Goal: Navigation & Orientation: Understand site structure

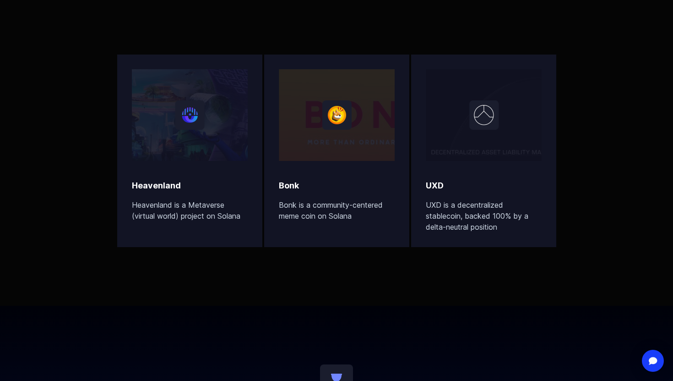
scroll to position [2945, 0]
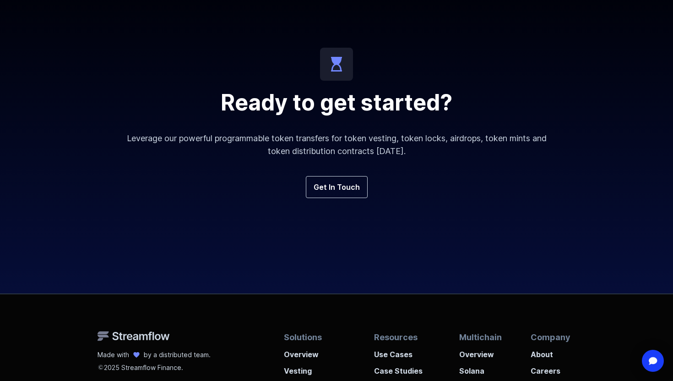
click at [261, 138] on p "Leverage our powerful programmable token transfers for token vesting, token loc…" at bounding box center [337, 145] width 440 height 26
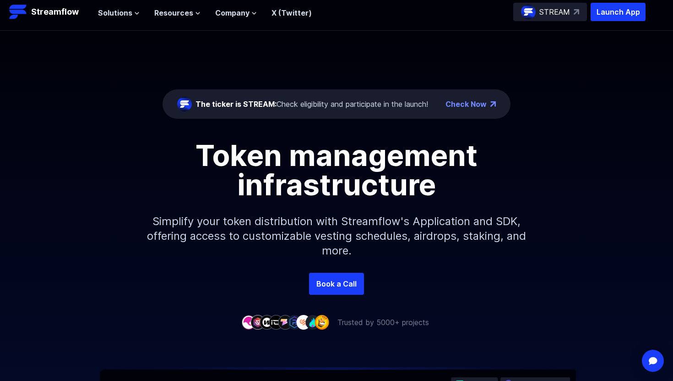
scroll to position [0, 0]
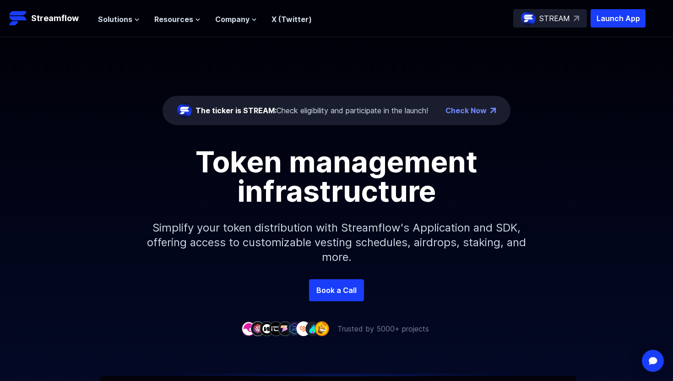
click at [558, 18] on p "STREAM" at bounding box center [554, 18] width 31 height 11
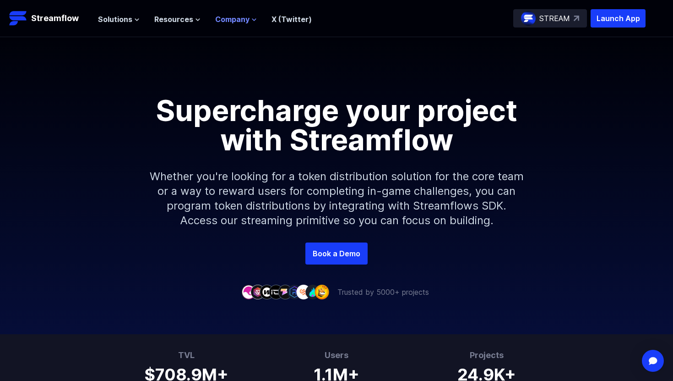
click at [251, 17] on icon at bounding box center [253, 19] width 5 height 5
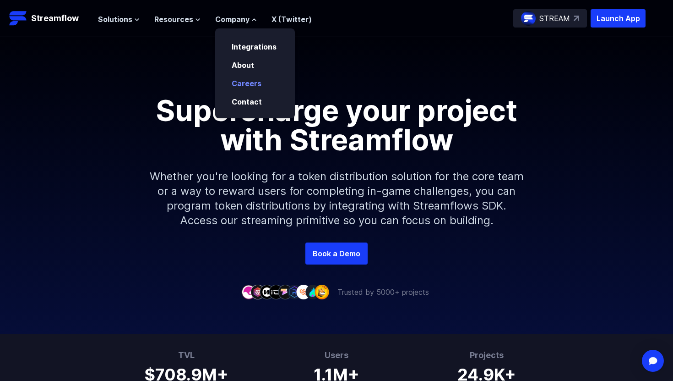
click at [247, 82] on link "Careers" at bounding box center [247, 83] width 30 height 9
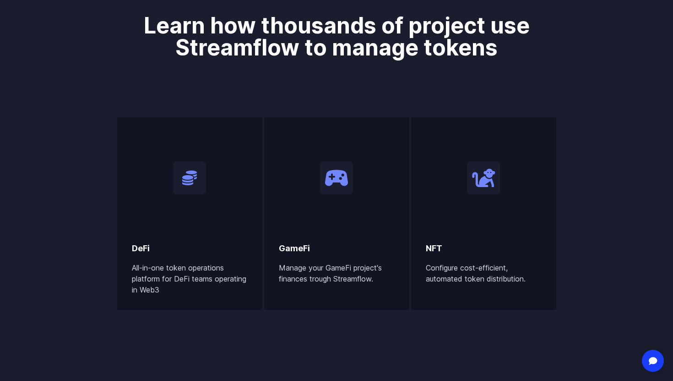
scroll to position [468, 0]
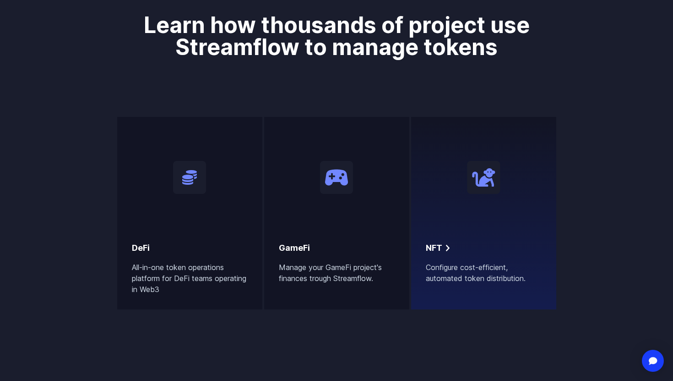
click at [484, 232] on div "NFT Configure cost-efficient, automated token distribution." at bounding box center [484, 207] width 116 height 152
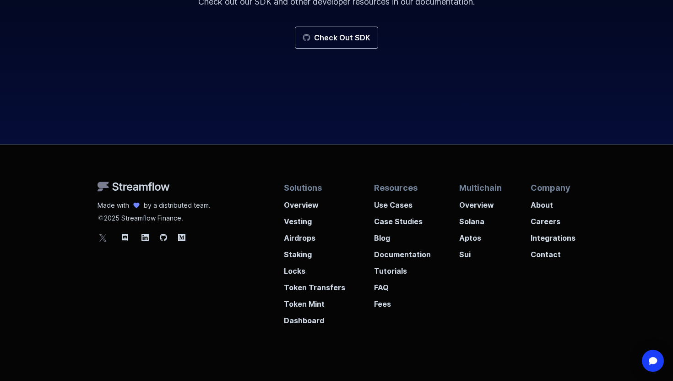
scroll to position [1872, 0]
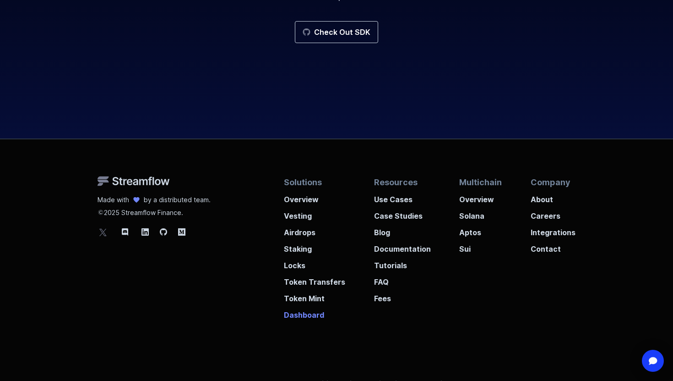
click at [315, 316] on p "Dashboard" at bounding box center [314, 312] width 61 height 16
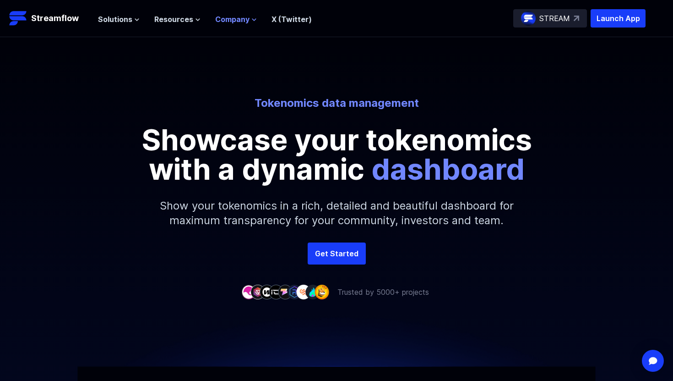
click at [243, 21] on span "Company" at bounding box center [232, 19] width 34 height 11
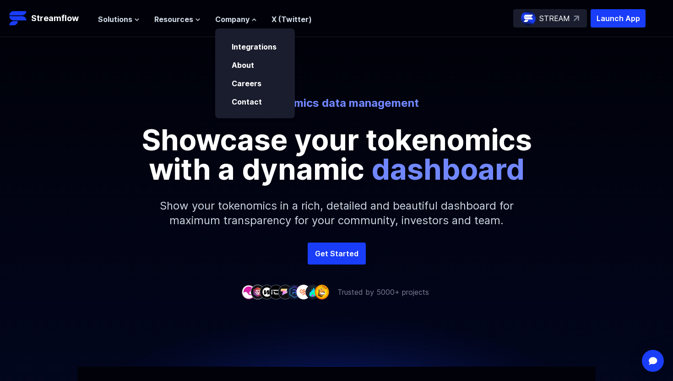
click at [450, 82] on div "Tokenomics data management Showcase your tokenomics with a dynamic dashboard Sh…" at bounding box center [336, 139] width 673 height 205
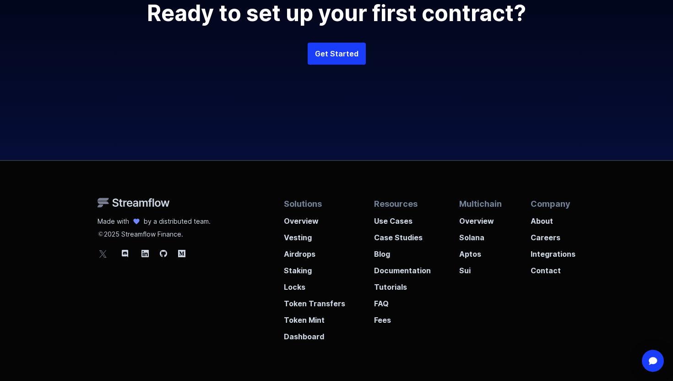
scroll to position [2466, 0]
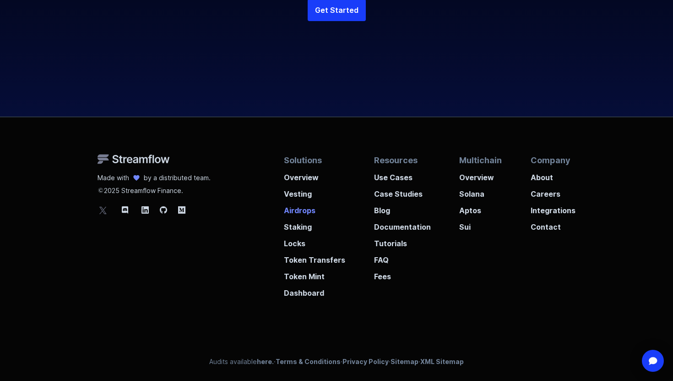
click at [298, 212] on p "Airdrops" at bounding box center [314, 207] width 61 height 16
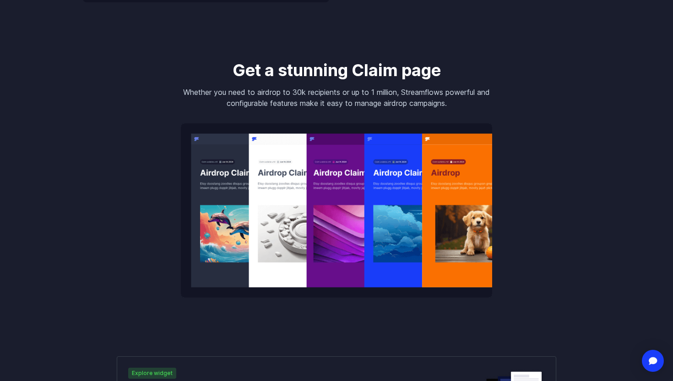
scroll to position [1175, 0]
